Goal: Task Accomplishment & Management: Manage account settings

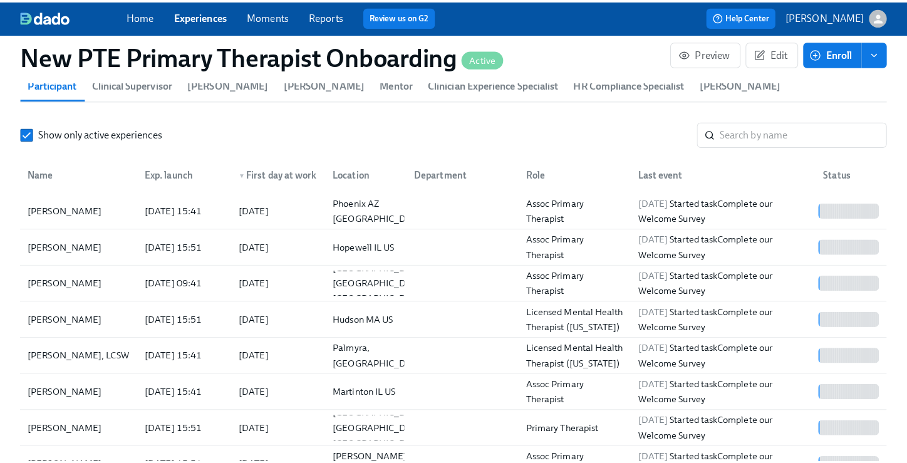
scroll to position [1179, 0]
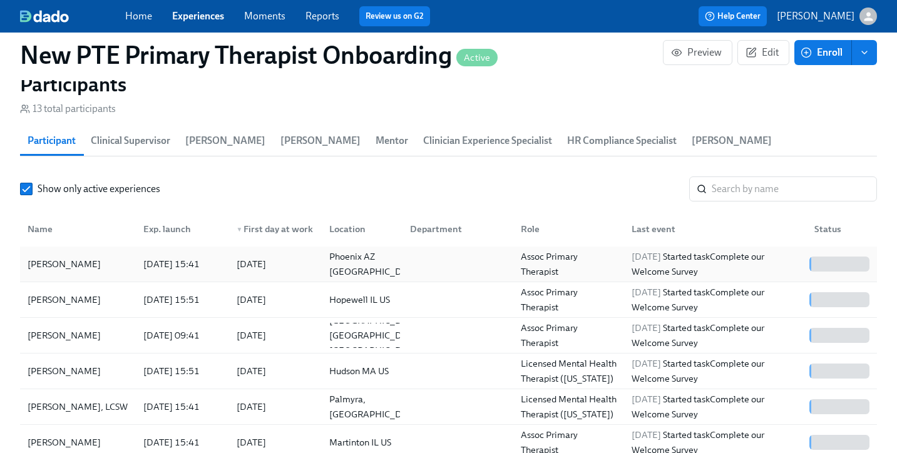
click at [99, 252] on div "[PERSON_NAME]" at bounding box center [78, 264] width 111 height 25
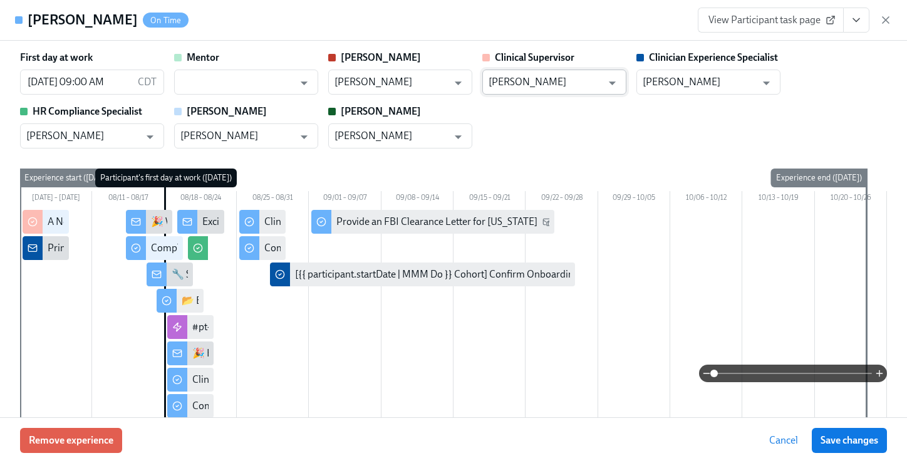
click at [542, 82] on input "[PERSON_NAME]" at bounding box center [544, 81] width 113 height 25
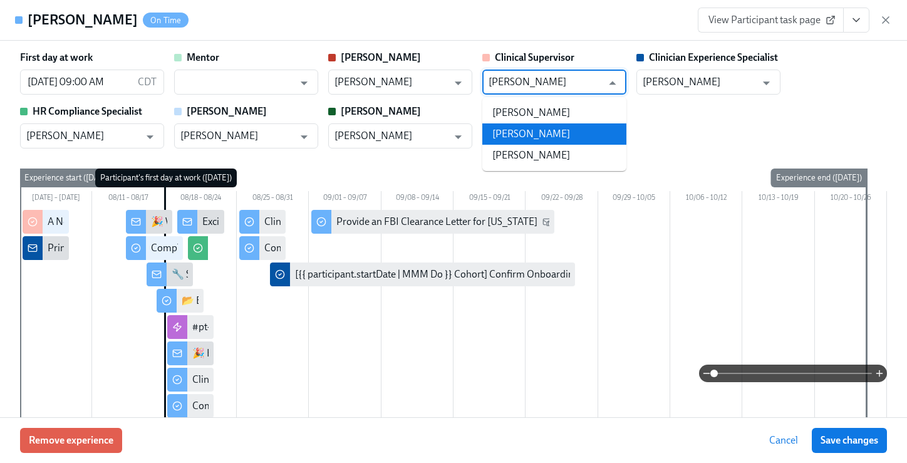
click at [610, 138] on li "[PERSON_NAME]" at bounding box center [554, 133] width 144 height 21
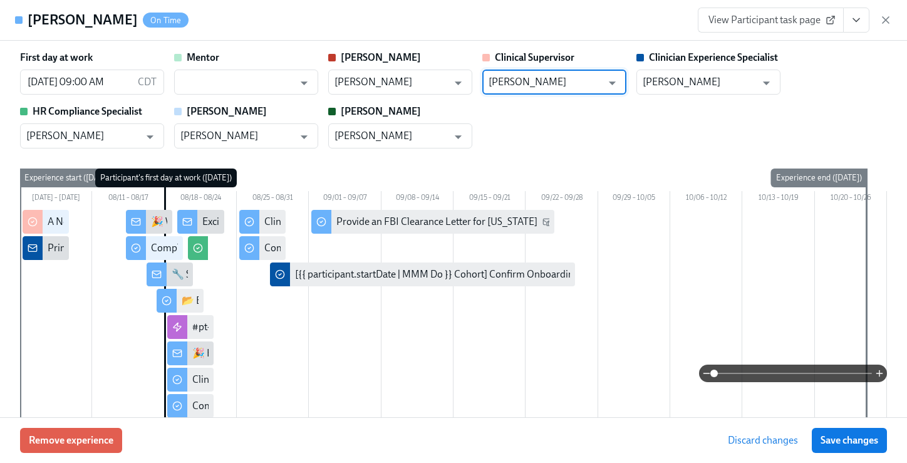
type input "[PERSON_NAME]"
click at [856, 441] on span "Save changes" at bounding box center [849, 440] width 58 height 13
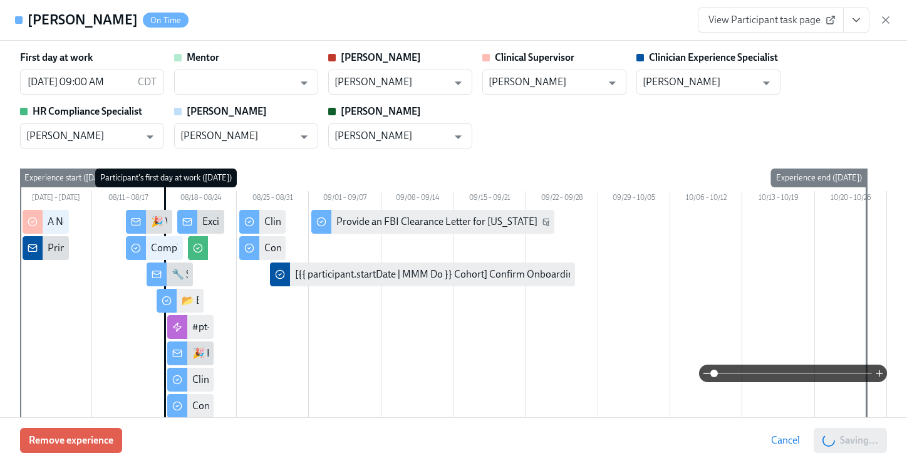
type input "[PERSON_NAME]"
